Goal: Transaction & Acquisition: Download file/media

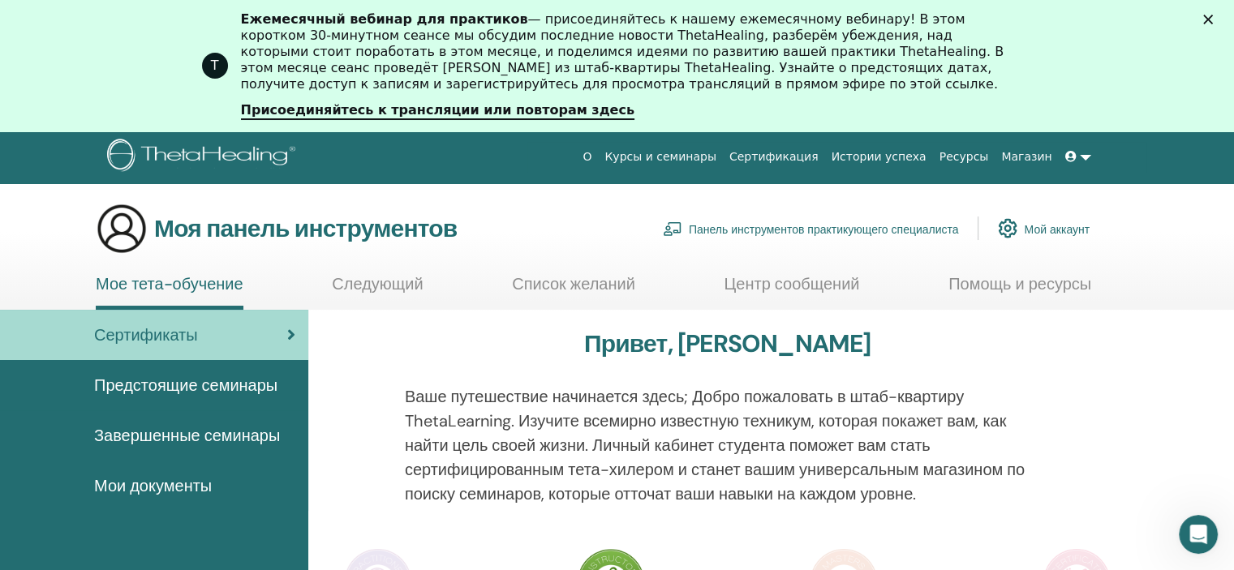
click at [194, 488] on font "Мои документы" at bounding box center [153, 485] width 118 height 21
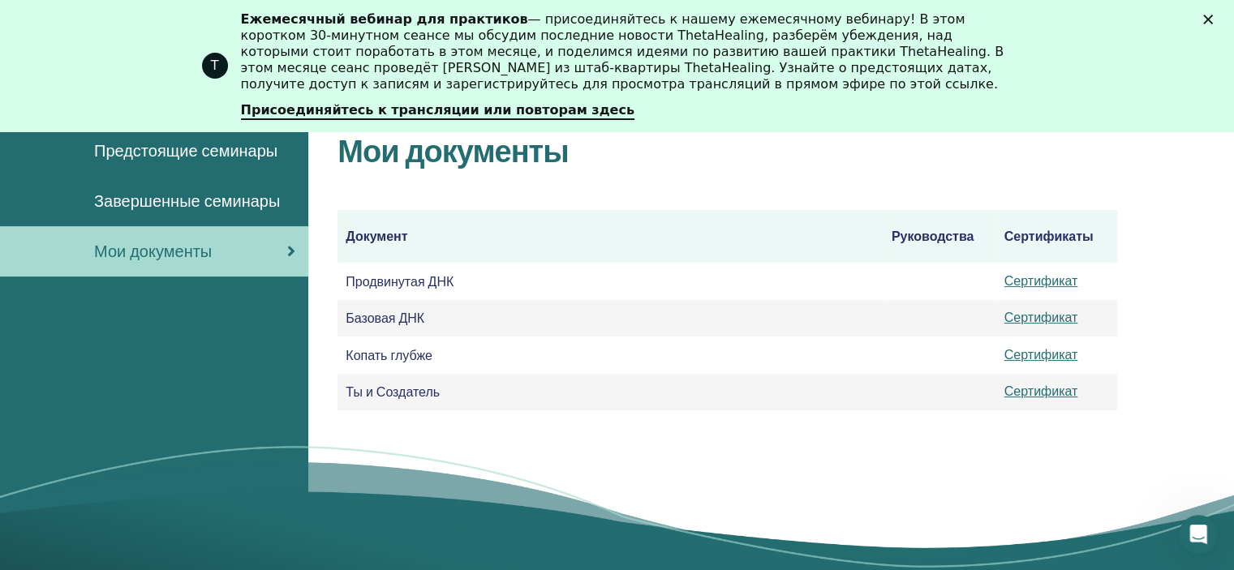
scroll to position [308, 0]
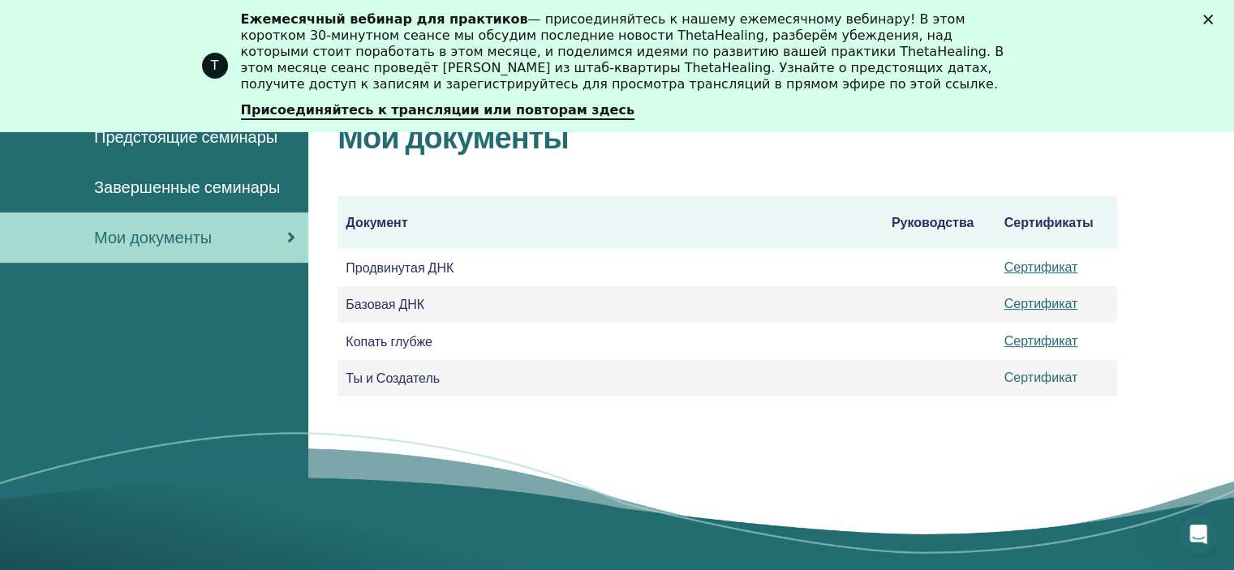
click at [1039, 384] on font "Сертификат" at bounding box center [1041, 377] width 74 height 17
click at [1045, 385] on font "Сертификат" at bounding box center [1041, 377] width 74 height 17
click at [1031, 346] on font "Сертификат" at bounding box center [1041, 341] width 74 height 17
click at [1034, 343] on font "Сертификат" at bounding box center [1041, 341] width 74 height 17
click at [1025, 306] on font "Сертификат" at bounding box center [1041, 303] width 74 height 17
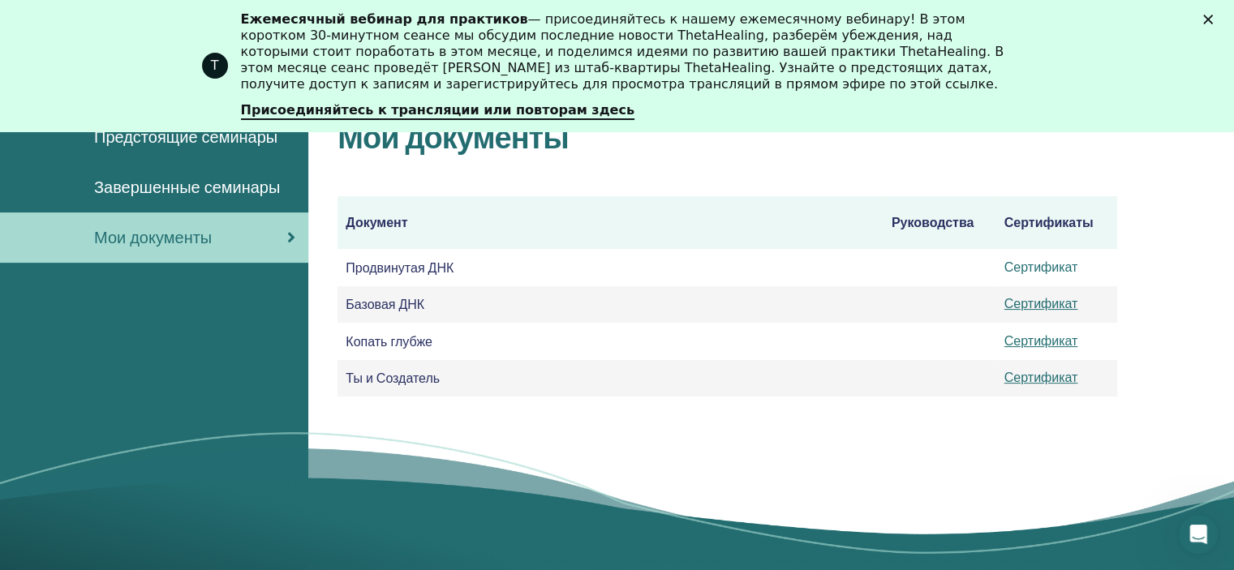
click at [1039, 269] on font "Сертификат" at bounding box center [1041, 267] width 74 height 17
